Goal: Task Accomplishment & Management: Use online tool/utility

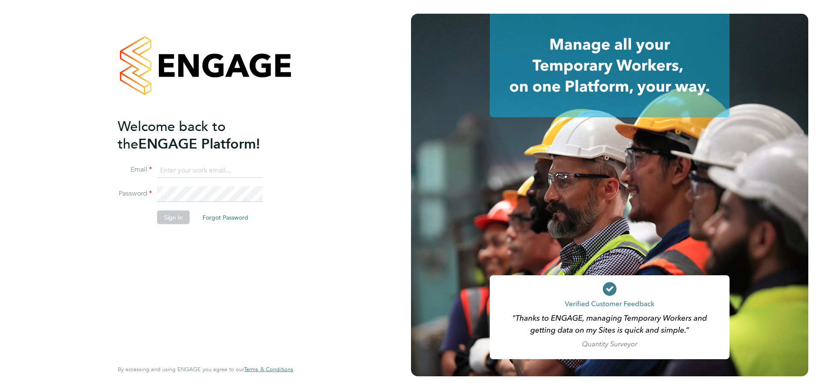
click at [188, 172] on input at bounding box center [210, 170] width 106 height 15
type input "aliesha@mmpconsultancy.co.uk"
click at [170, 214] on button "Sign In" at bounding box center [173, 217] width 33 height 14
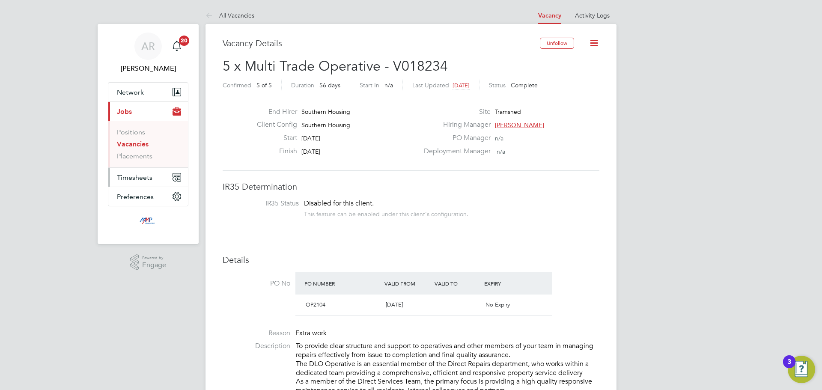
click at [134, 178] on span "Timesheets" at bounding box center [135, 177] width 36 height 8
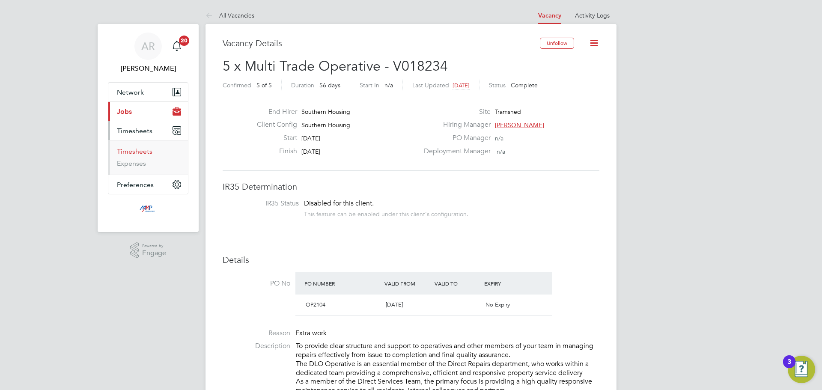
click at [137, 153] on link "Timesheets" at bounding box center [135, 151] width 36 height 8
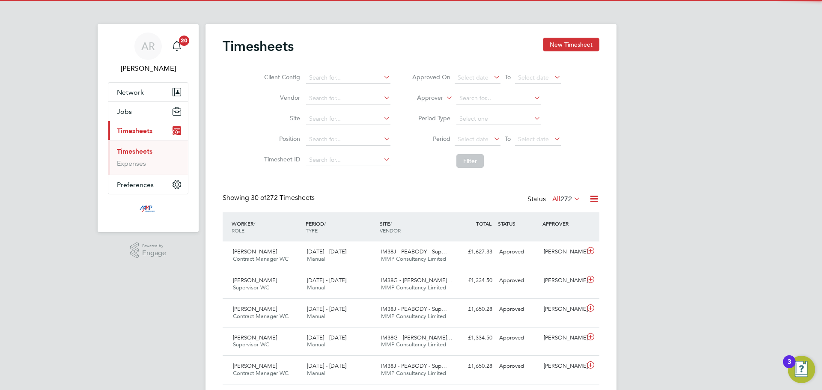
scroll to position [4, 4]
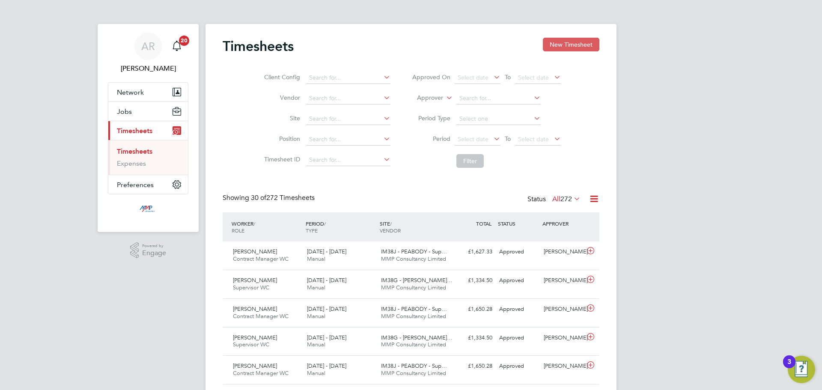
click at [581, 45] on button "New Timesheet" at bounding box center [571, 45] width 57 height 14
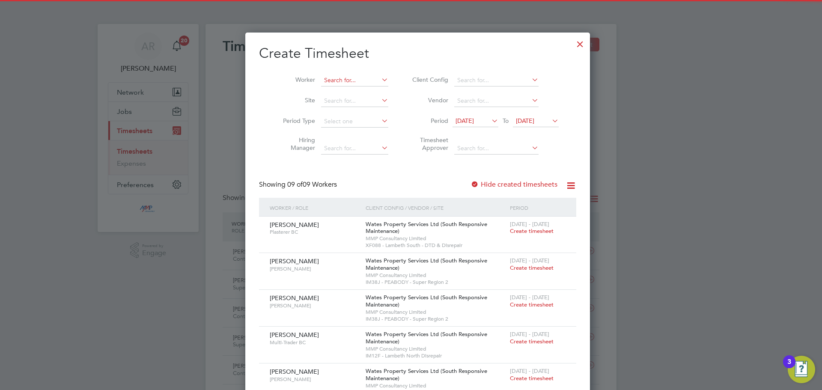
click at [353, 78] on input at bounding box center [354, 81] width 67 height 12
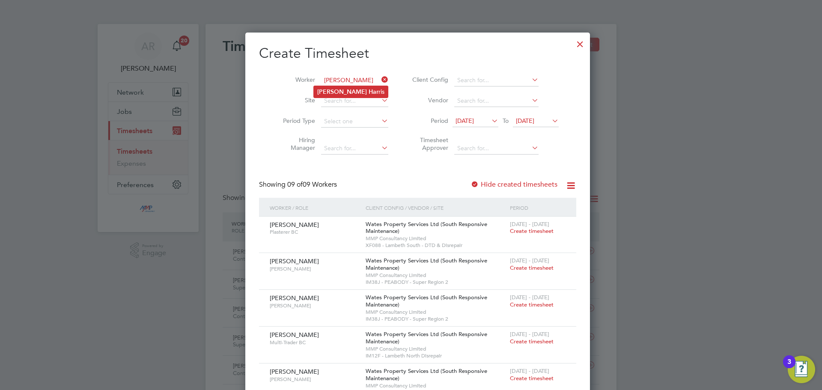
click at [356, 87] on li "[PERSON_NAME] ris" at bounding box center [351, 92] width 74 height 12
type input "[PERSON_NAME]"
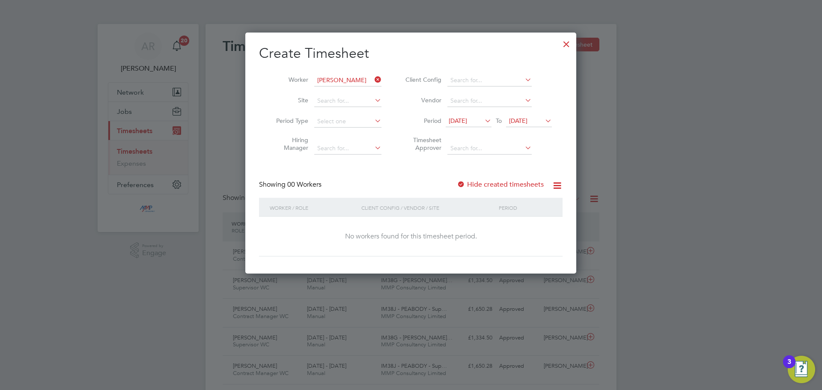
click at [528, 121] on span "[DATE]" at bounding box center [518, 121] width 18 height 8
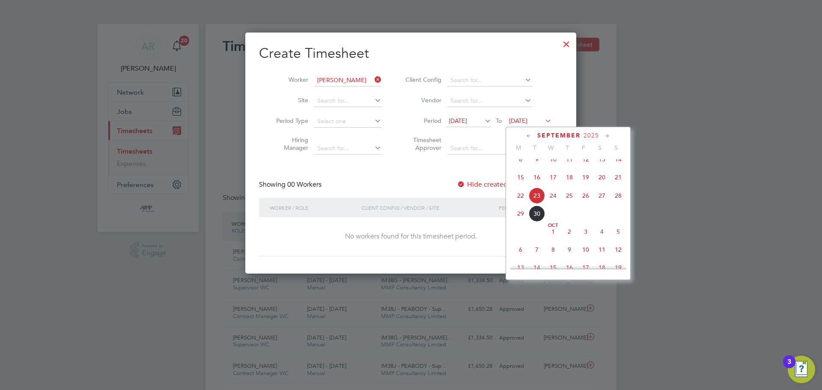
click at [520, 201] on span "22" at bounding box center [521, 196] width 16 height 16
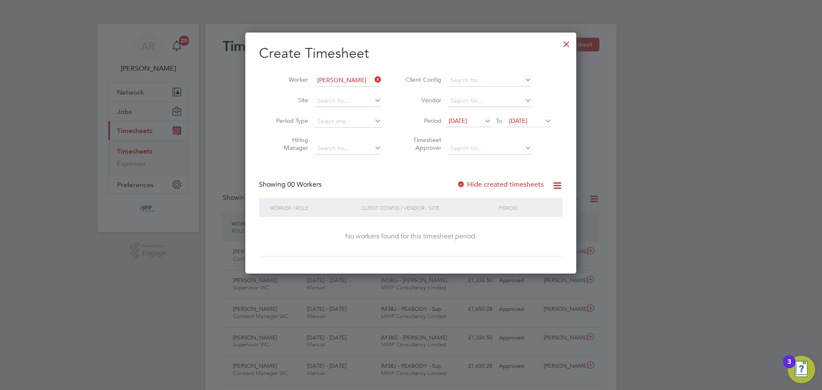
click at [528, 120] on span "[DATE]" at bounding box center [518, 121] width 18 height 8
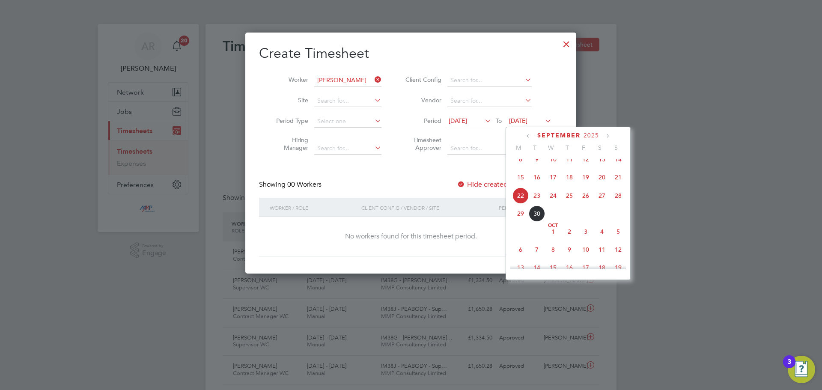
click at [520, 222] on span "29" at bounding box center [521, 214] width 16 height 16
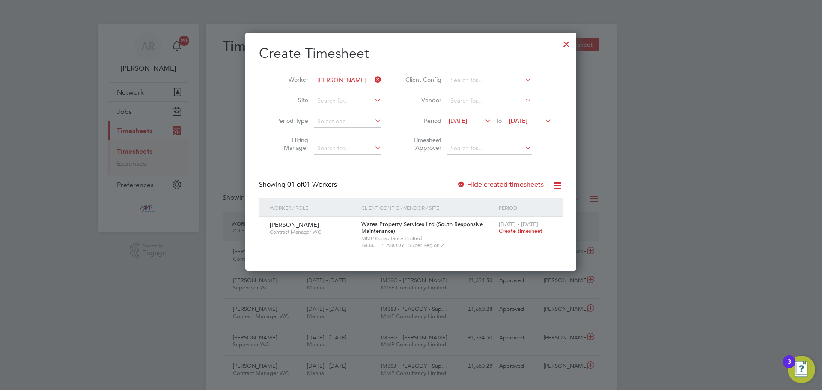
click at [465, 186] on div at bounding box center [461, 185] width 9 height 9
click at [467, 123] on span "[DATE]" at bounding box center [458, 121] width 18 height 8
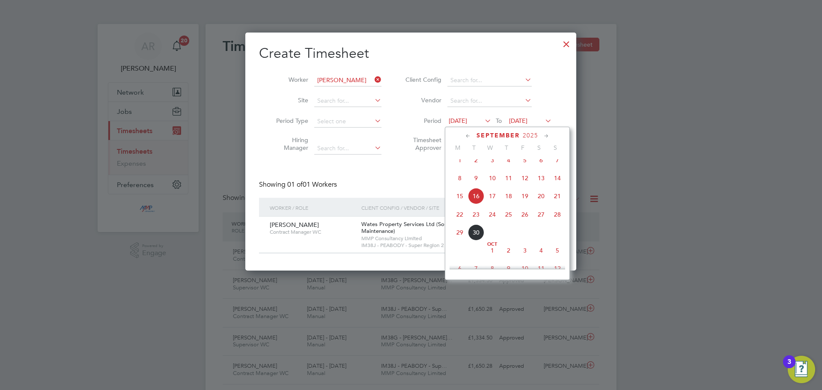
click at [457, 204] on span "15" at bounding box center [460, 196] width 16 height 16
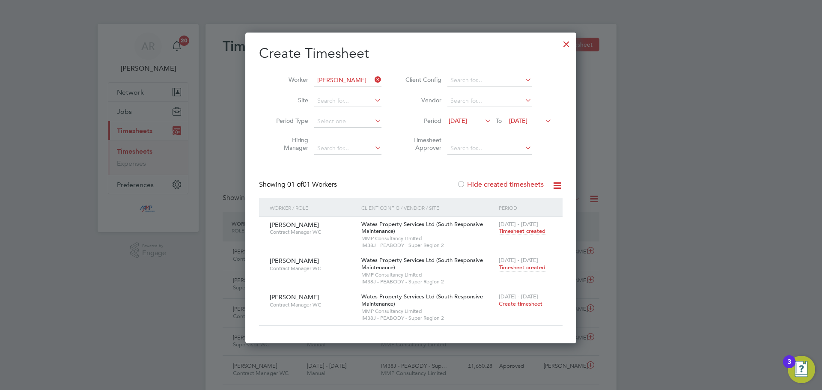
click at [538, 265] on span "Timesheet created" at bounding box center [522, 268] width 47 height 8
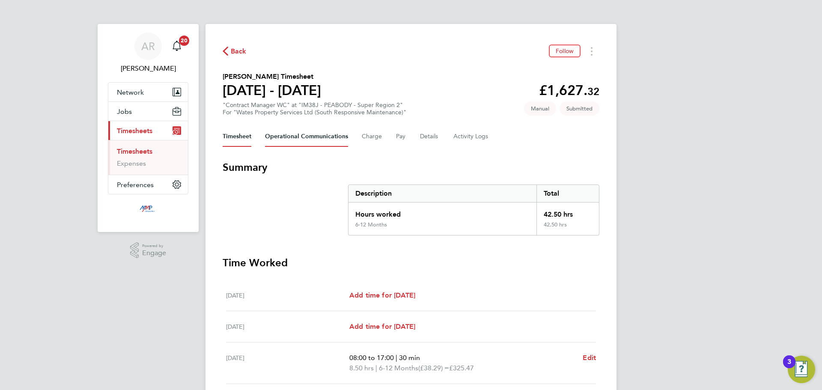
click at [300, 131] on Communications-tab "Operational Communications" at bounding box center [306, 136] width 83 height 21
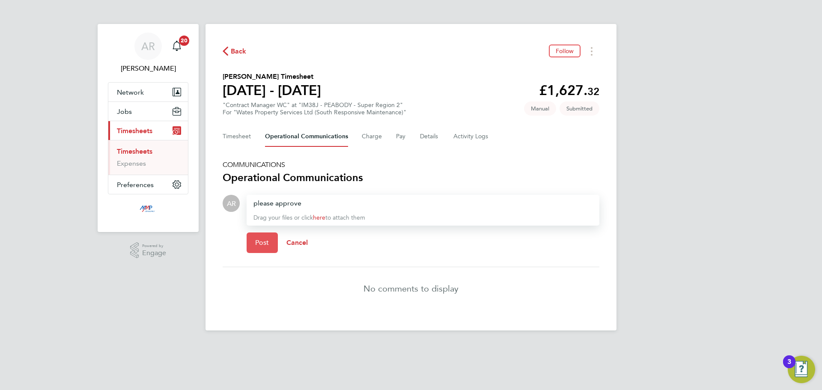
click at [261, 248] on button "Post" at bounding box center [262, 243] width 31 height 21
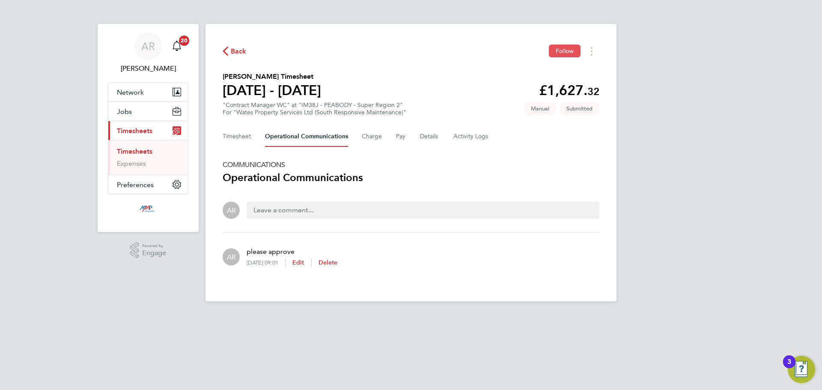
click at [569, 49] on span "Follow" at bounding box center [565, 51] width 18 height 8
